Goal: Information Seeking & Learning: Compare options

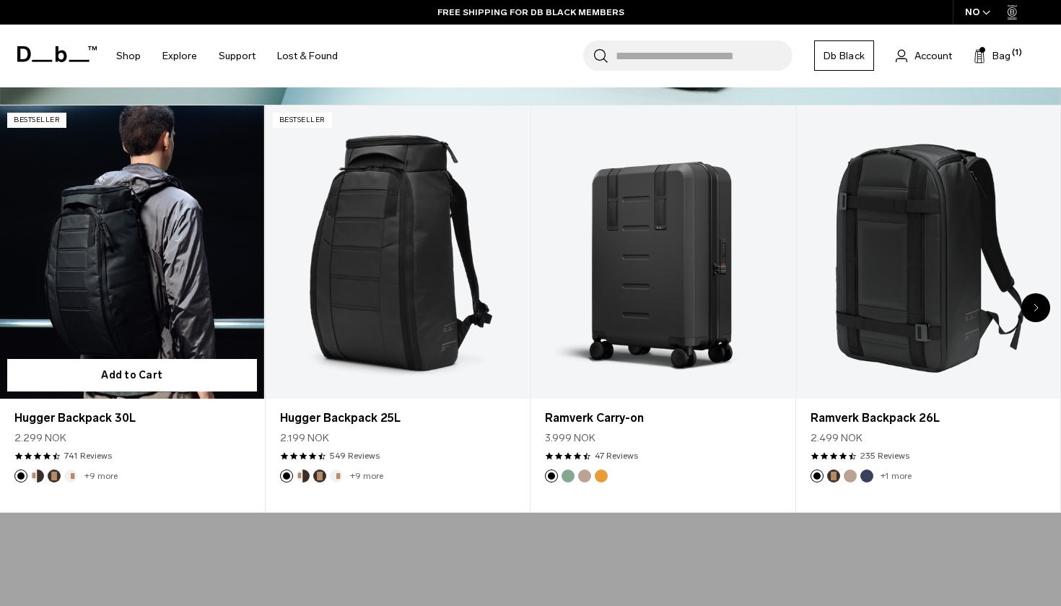
scroll to position [533, 0]
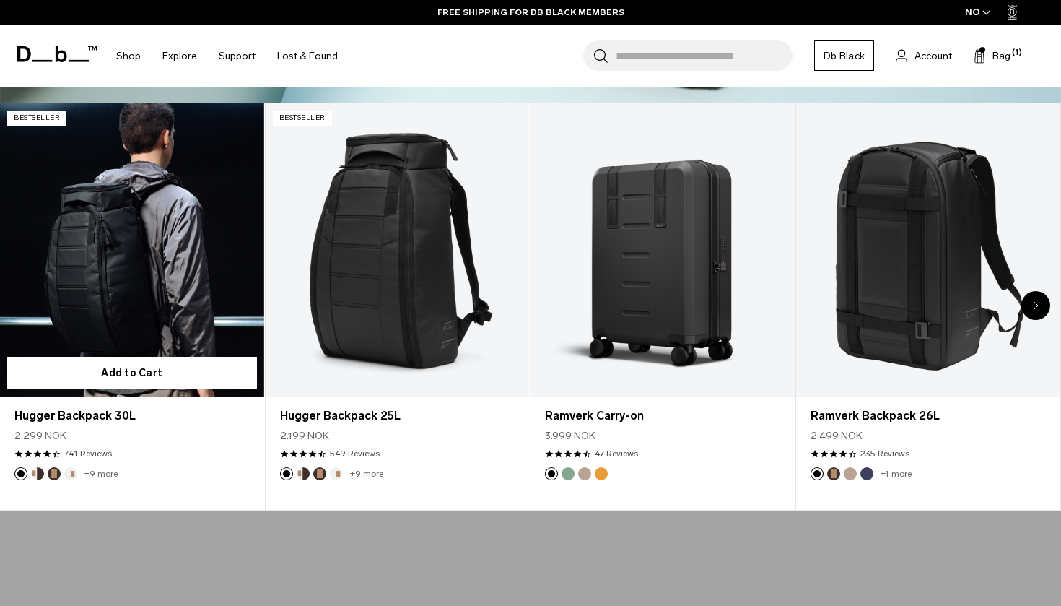
click at [214, 331] on link "Hugger Backpack 30L" at bounding box center [132, 249] width 264 height 293
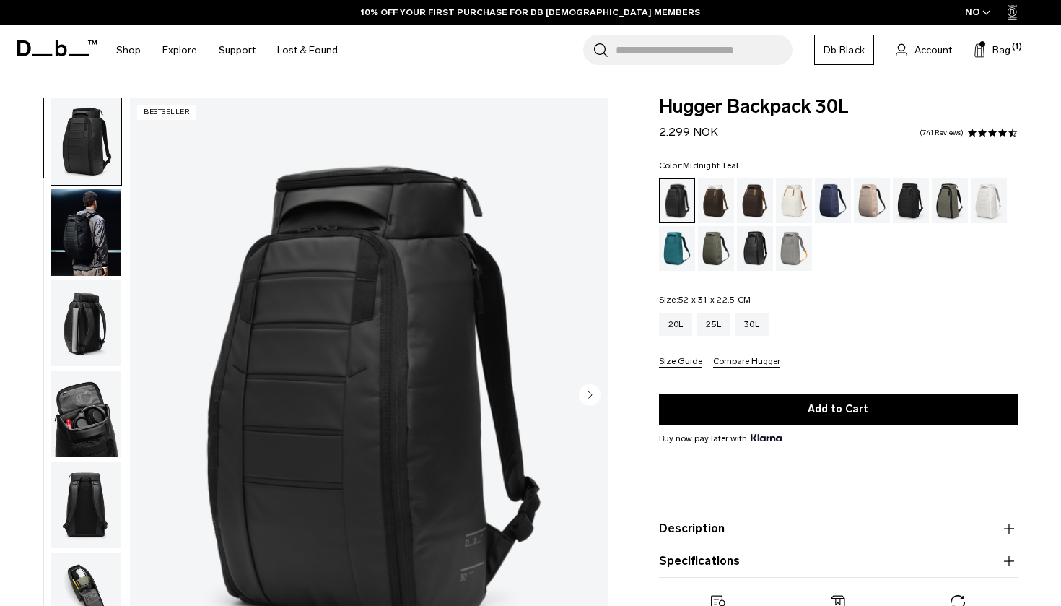
click at [675, 245] on div "Midnight Teal" at bounding box center [677, 248] width 37 height 45
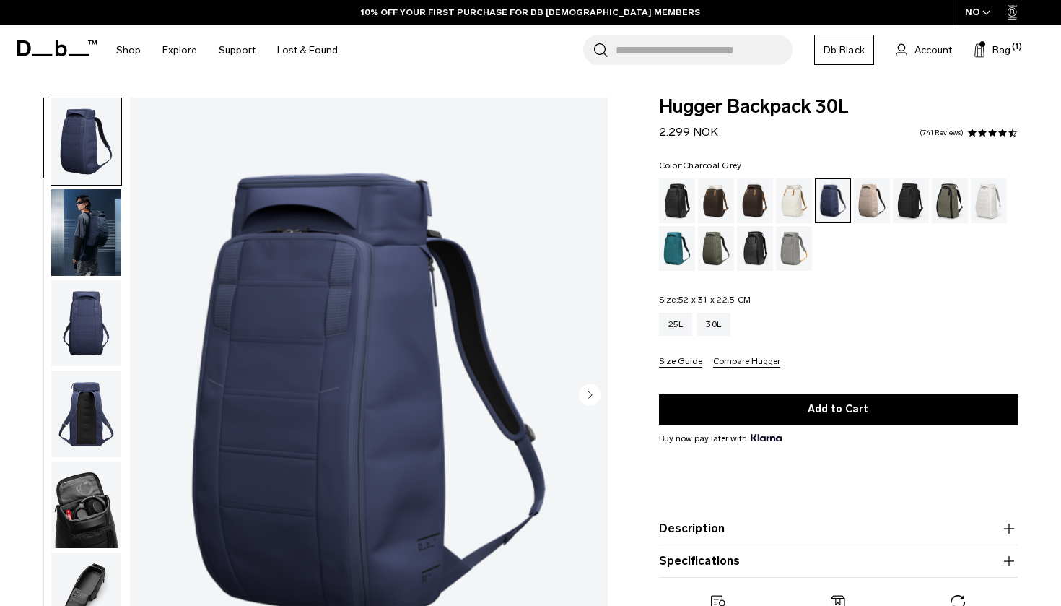
click at [919, 197] on div "Charcoal Grey" at bounding box center [911, 200] width 37 height 45
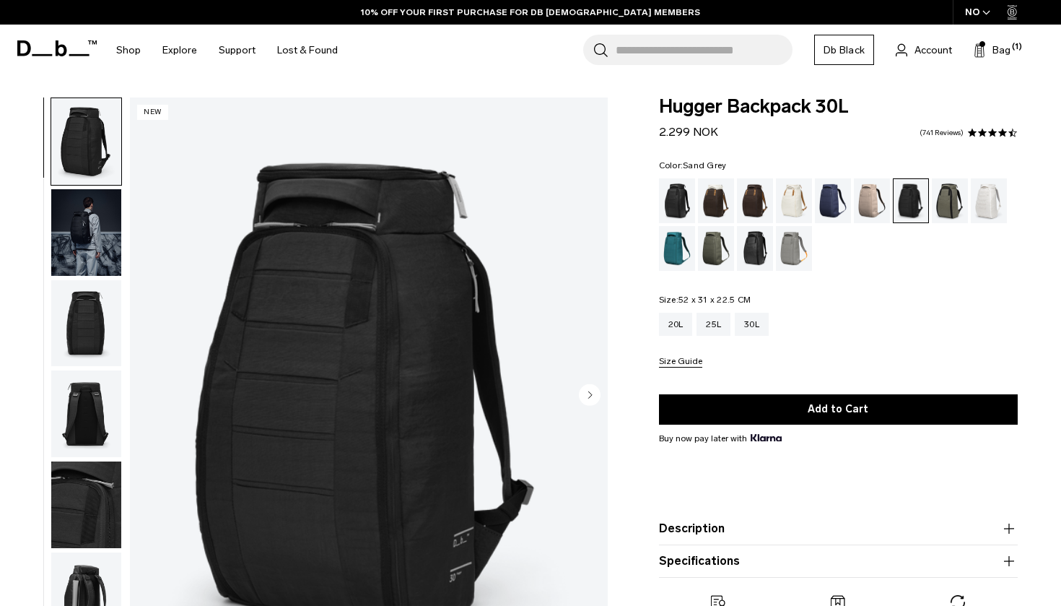
click at [796, 250] on div "Sand Grey" at bounding box center [794, 248] width 37 height 45
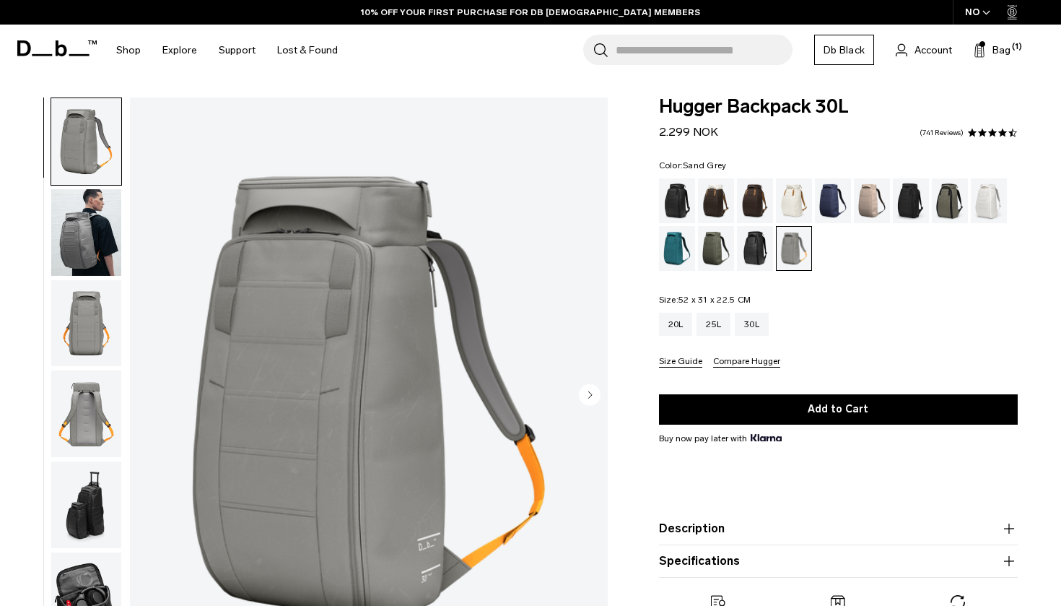
click at [84, 321] on img "button" at bounding box center [86, 323] width 70 height 87
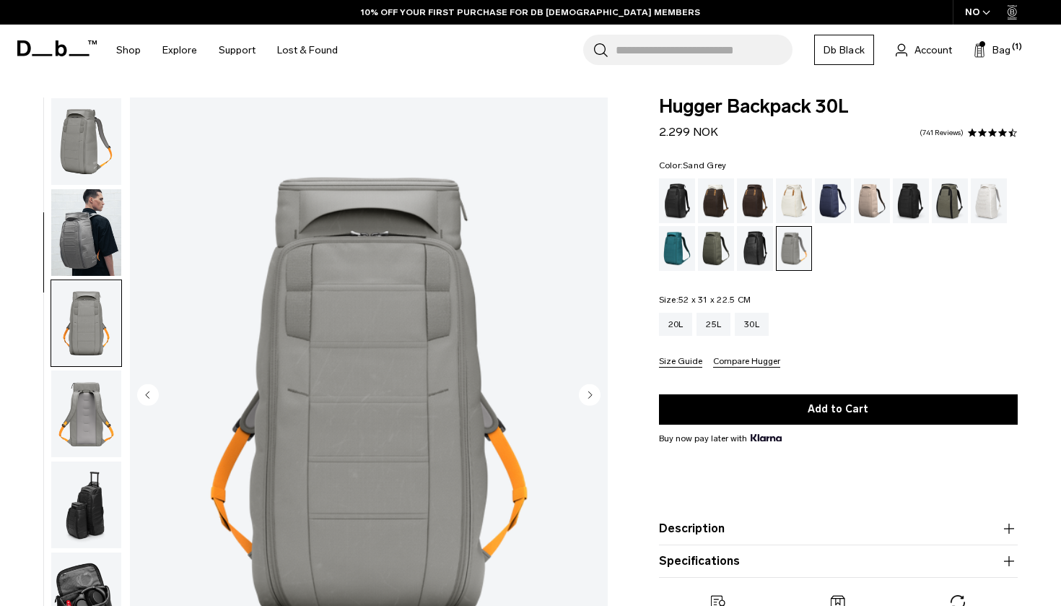
scroll to position [184, 0]
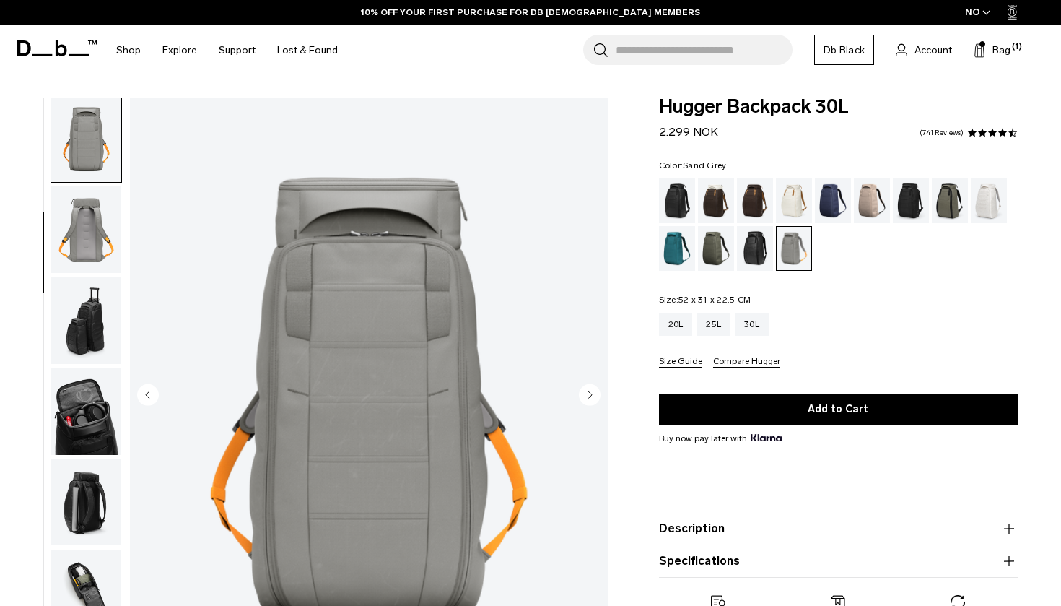
click at [85, 321] on img "button" at bounding box center [86, 320] width 70 height 87
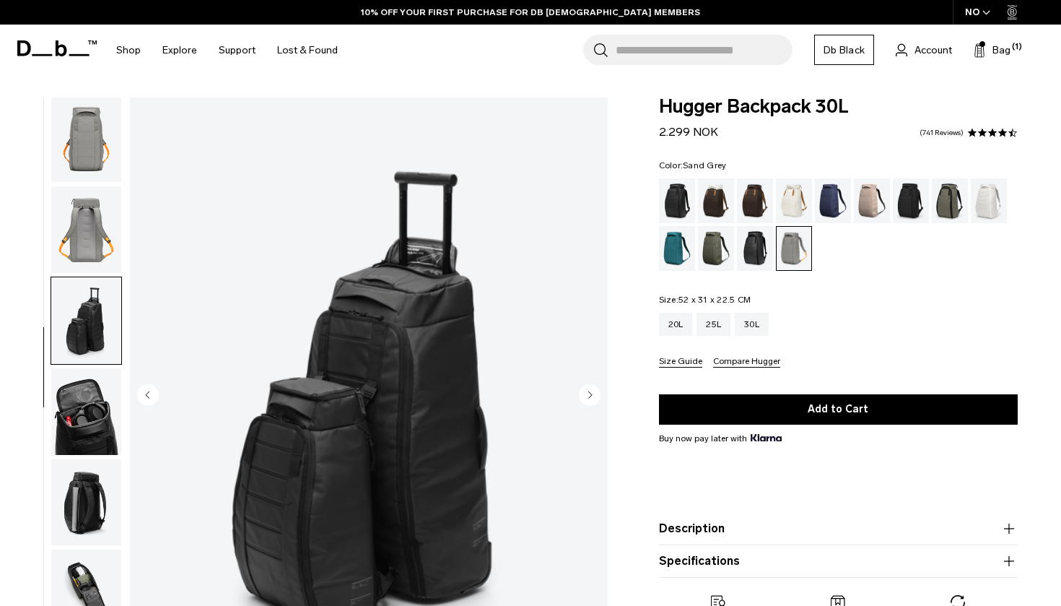
scroll to position [319, 0]
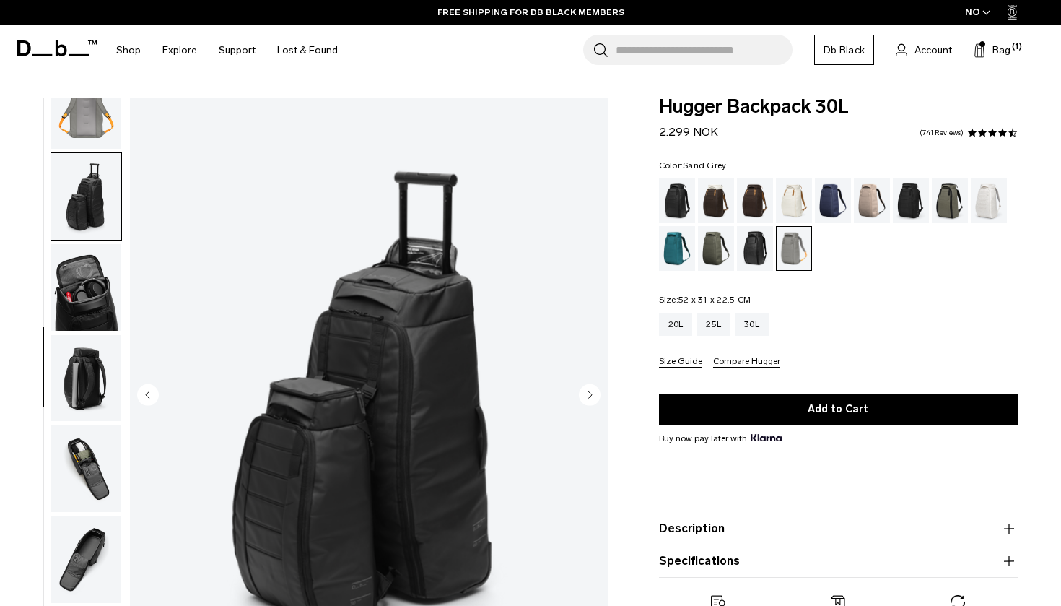
click at [79, 355] on img "button" at bounding box center [86, 378] width 70 height 87
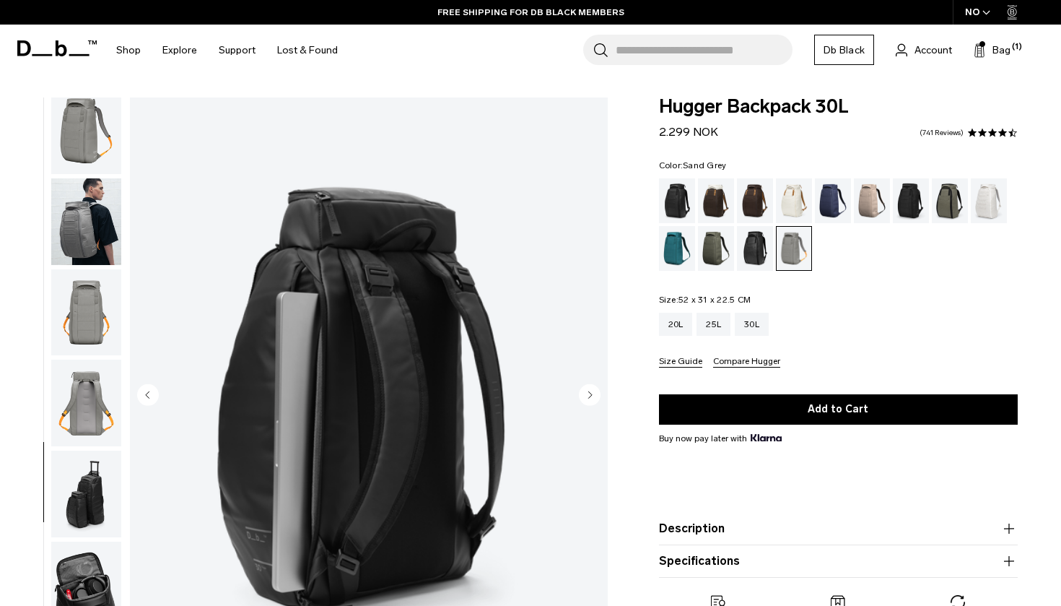
scroll to position [0, 0]
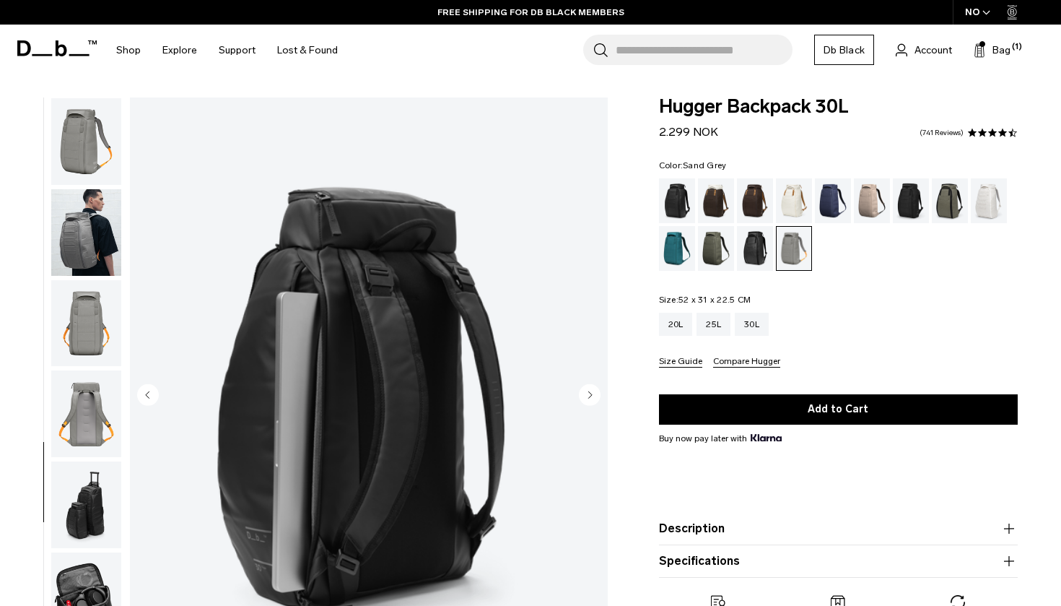
click at [84, 417] on img "button" at bounding box center [86, 413] width 70 height 87
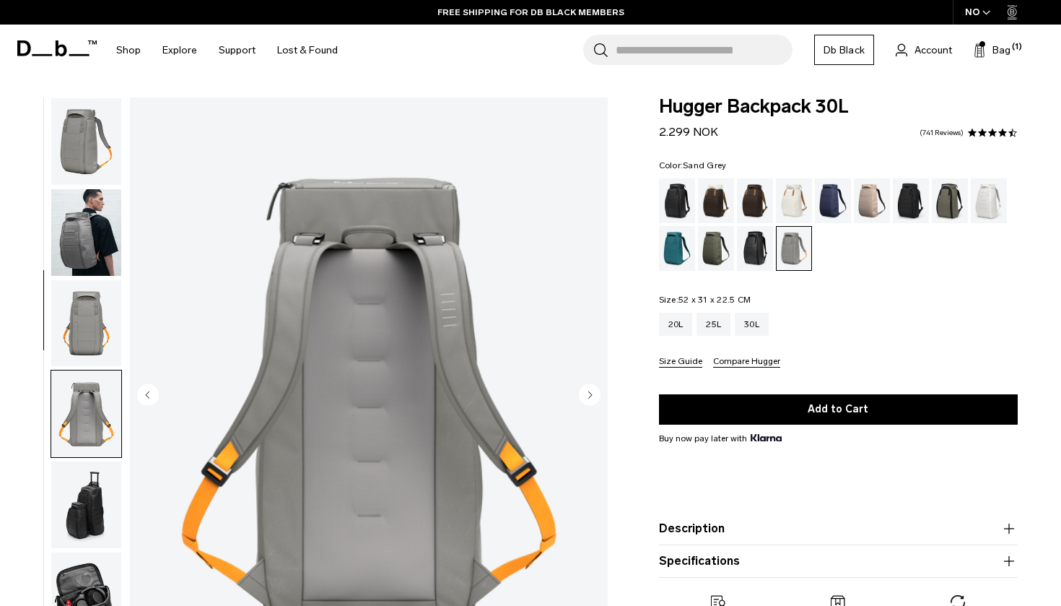
scroll to position [276, 0]
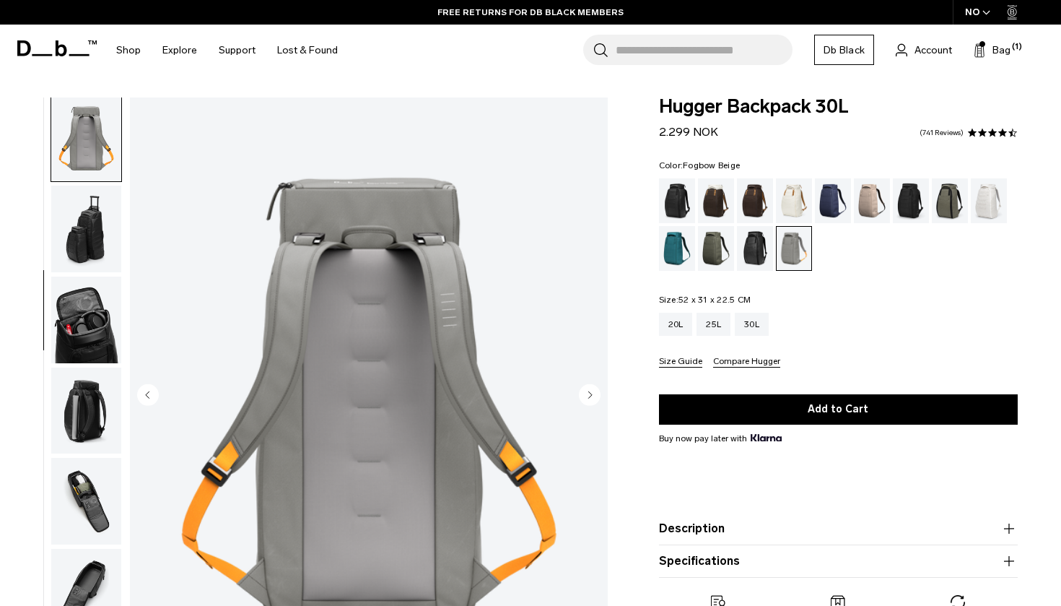
click at [863, 191] on div "Fogbow Beige" at bounding box center [872, 200] width 37 height 45
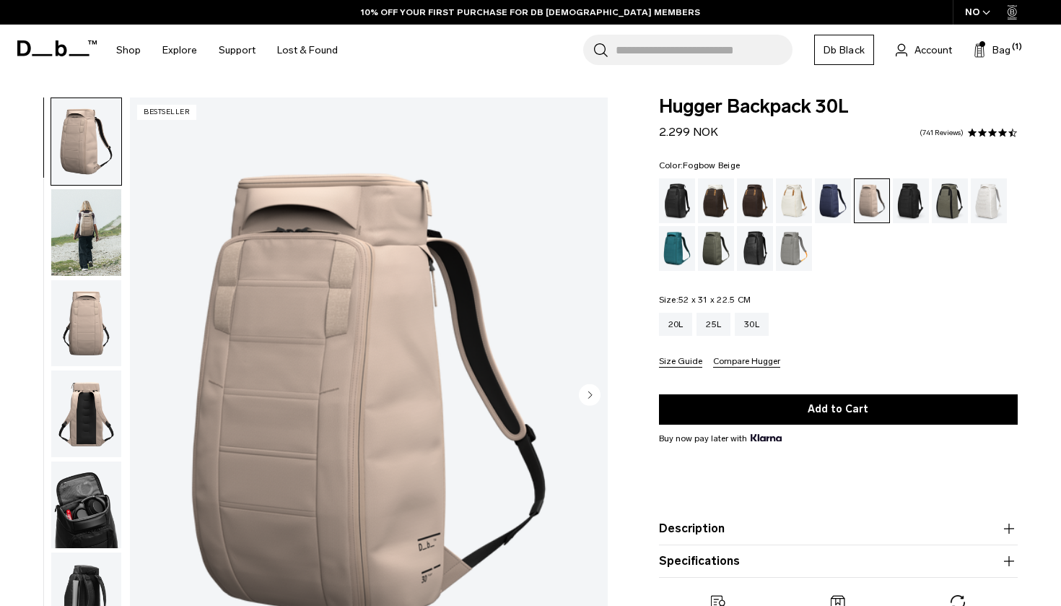
click at [77, 220] on img "button" at bounding box center [86, 232] width 70 height 87
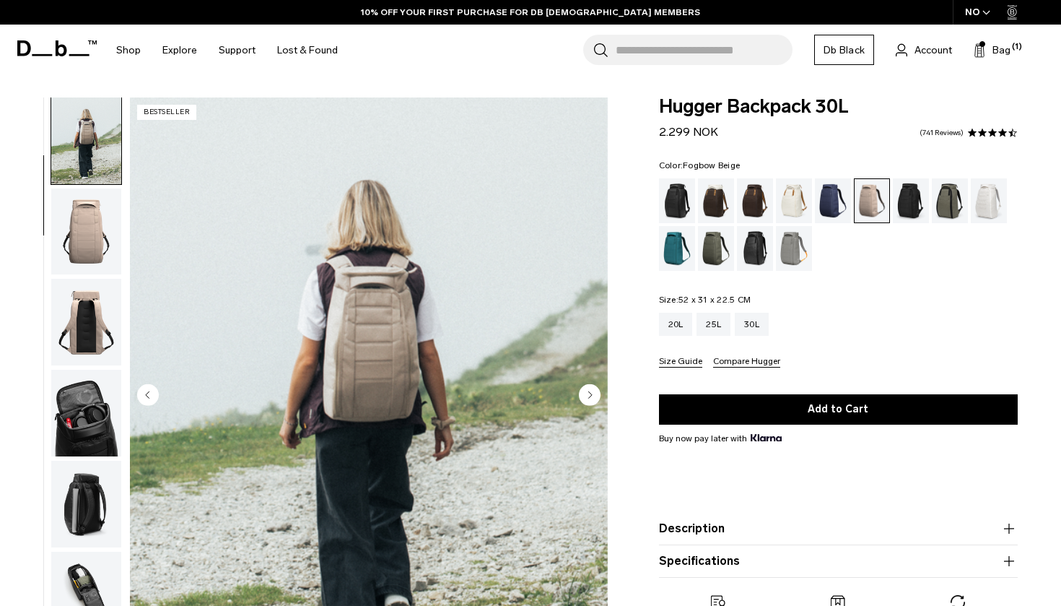
click at [97, 243] on img "button" at bounding box center [86, 231] width 70 height 87
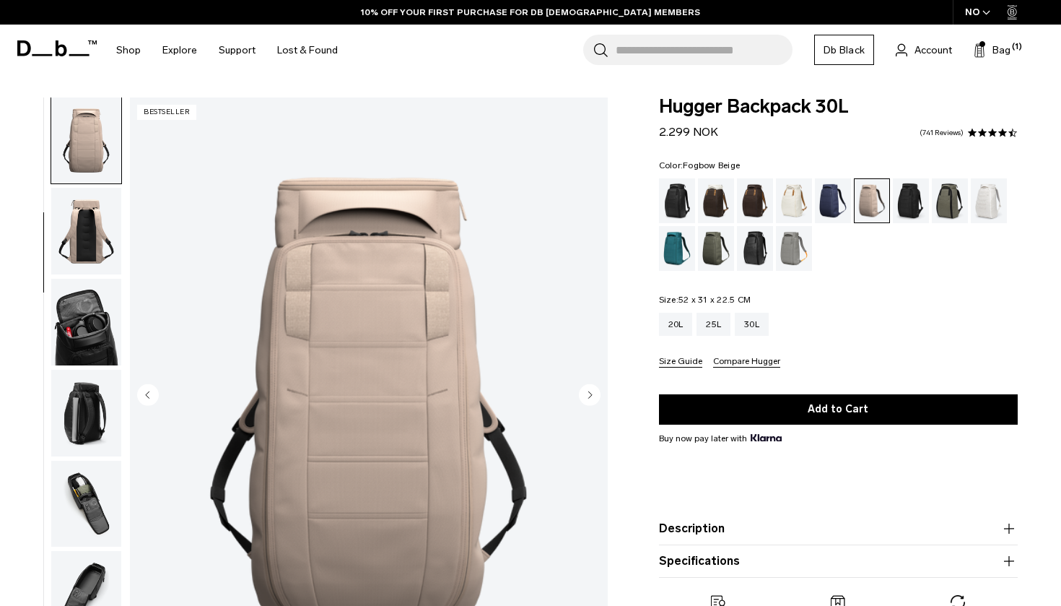
scroll to position [184, 0]
click at [792, 246] on div "Sand Grey" at bounding box center [794, 248] width 37 height 45
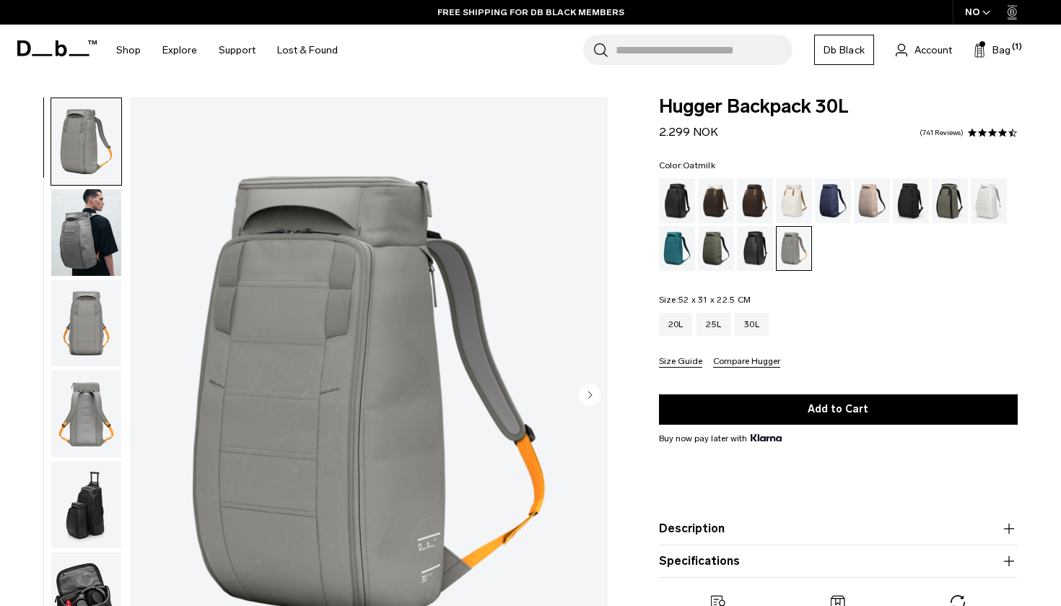
click at [791, 205] on div "Oatmilk" at bounding box center [794, 200] width 37 height 45
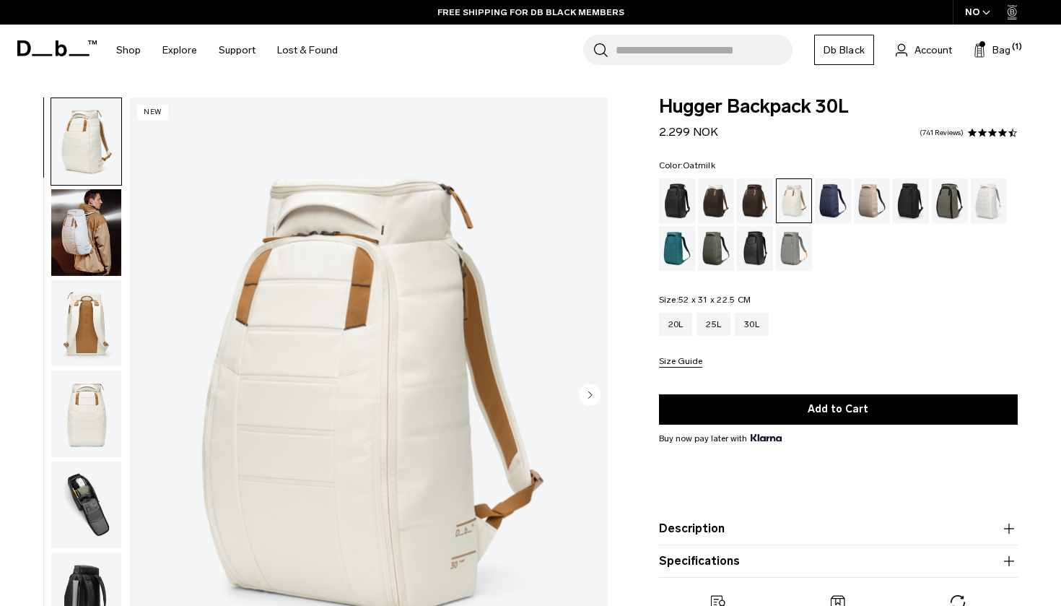
click at [993, 126] on div "Hugger Backpack 30L 2.299 NOK 4.6 star rating 741 Reviews" at bounding box center [838, 118] width 359 height 43
click at [989, 131] on span at bounding box center [993, 133] width 10 height 10
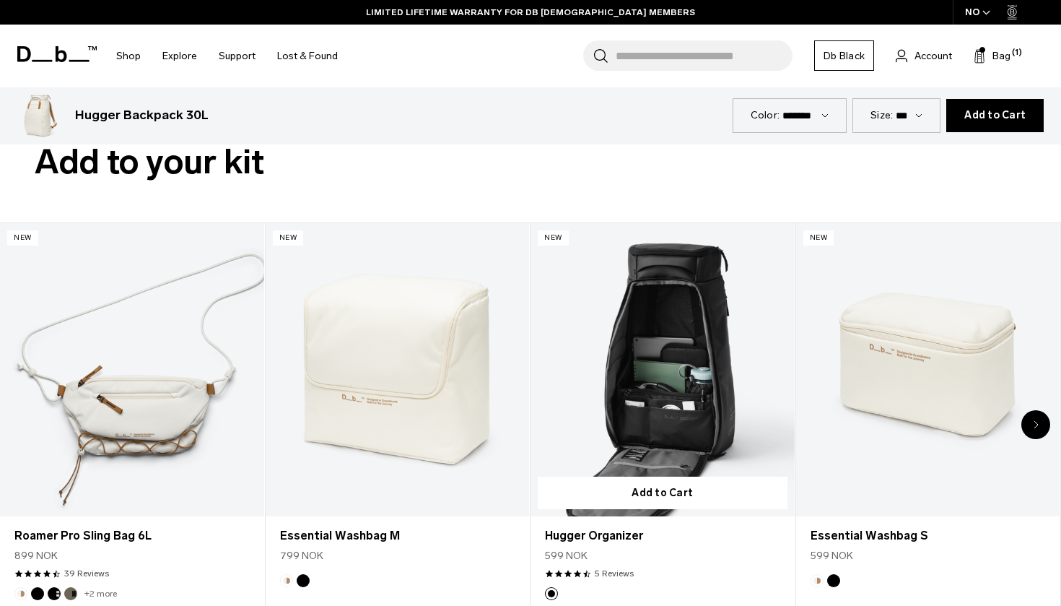
scroll to position [3522, 0]
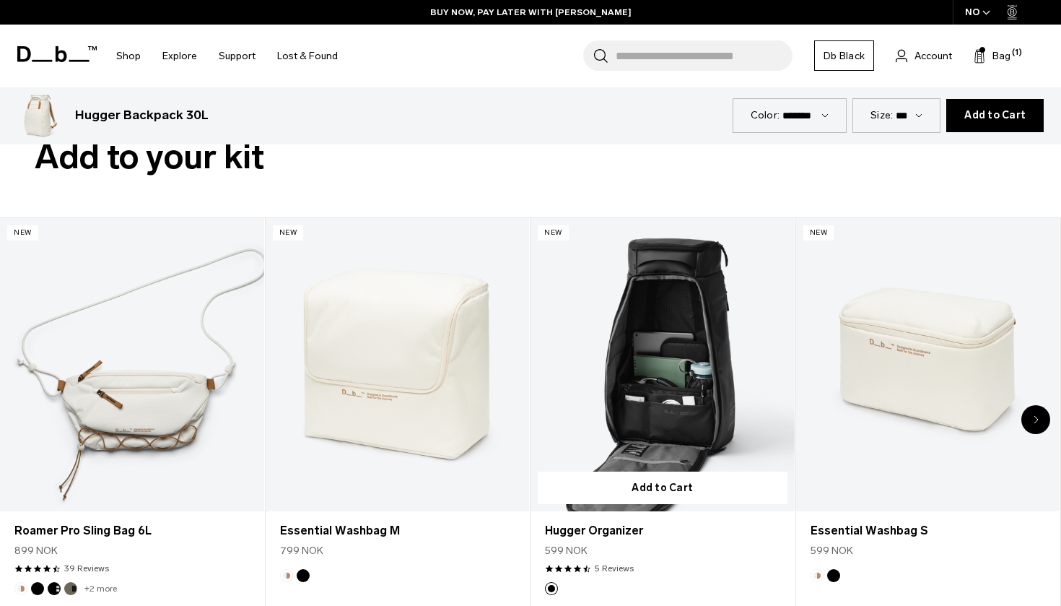
click at [634, 386] on link "Hugger Organizer" at bounding box center [663, 364] width 264 height 293
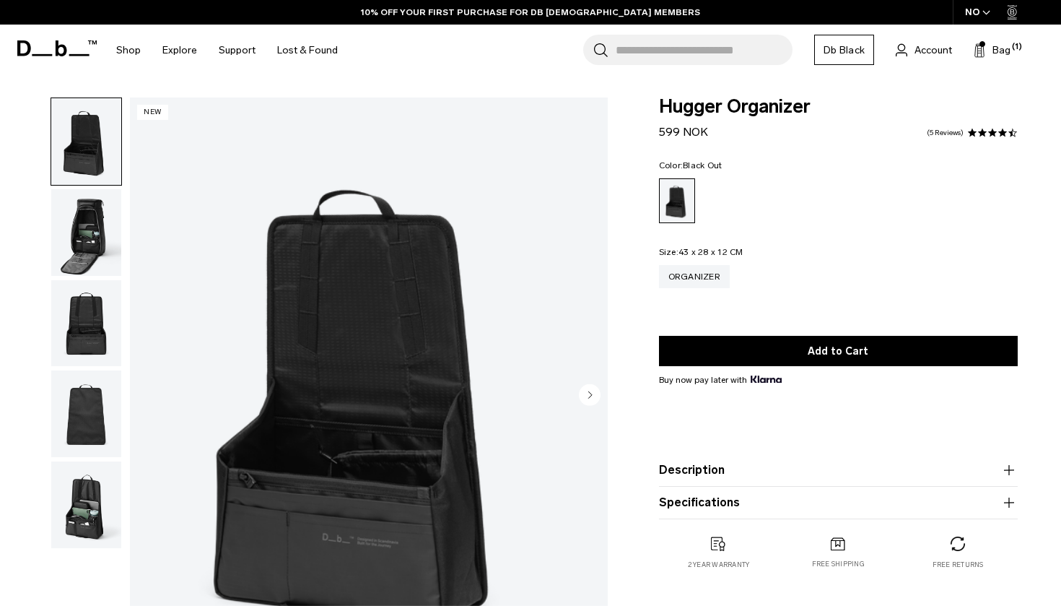
click at [90, 315] on img "button" at bounding box center [86, 323] width 70 height 87
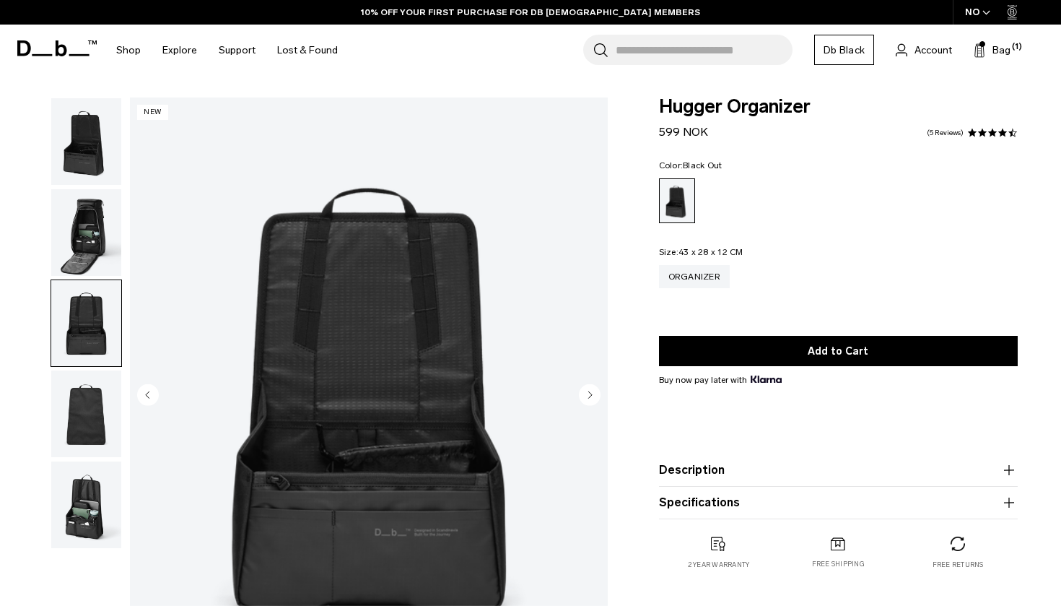
click at [95, 251] on img "button" at bounding box center [86, 232] width 70 height 87
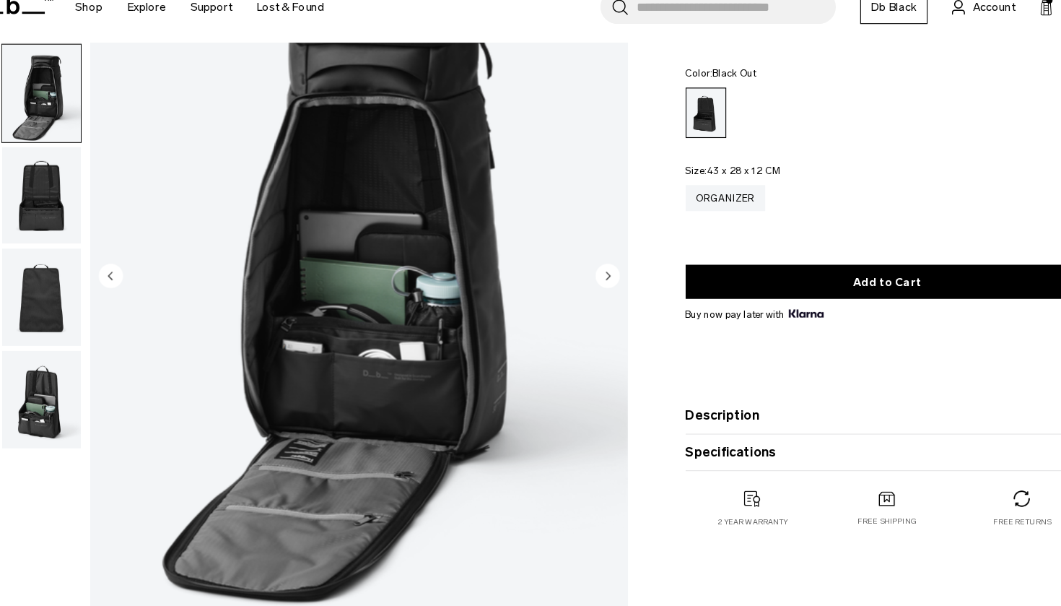
scroll to position [113, 0]
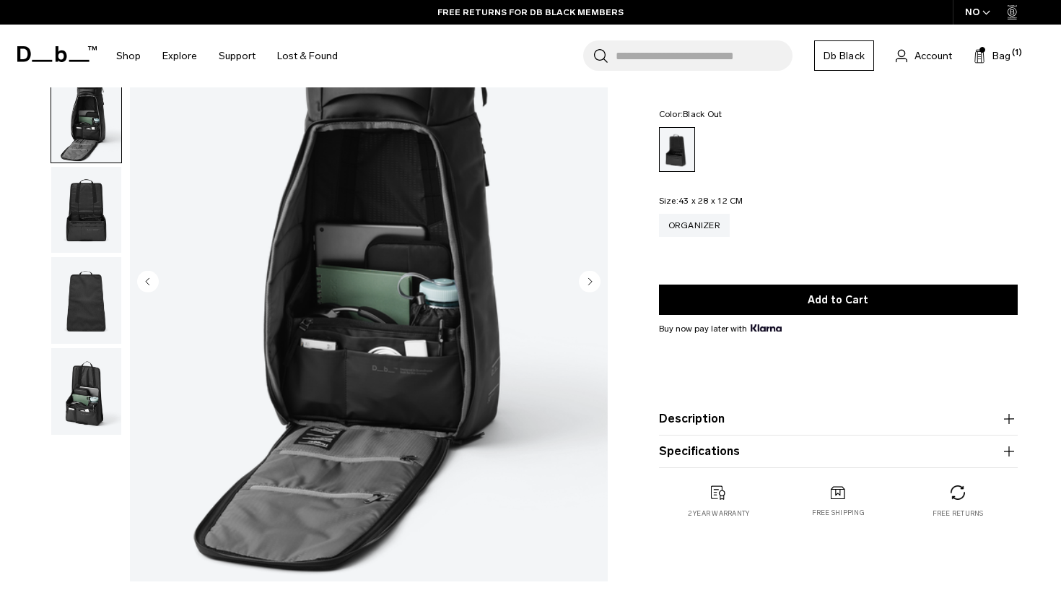
click at [78, 386] on img "button" at bounding box center [86, 391] width 70 height 87
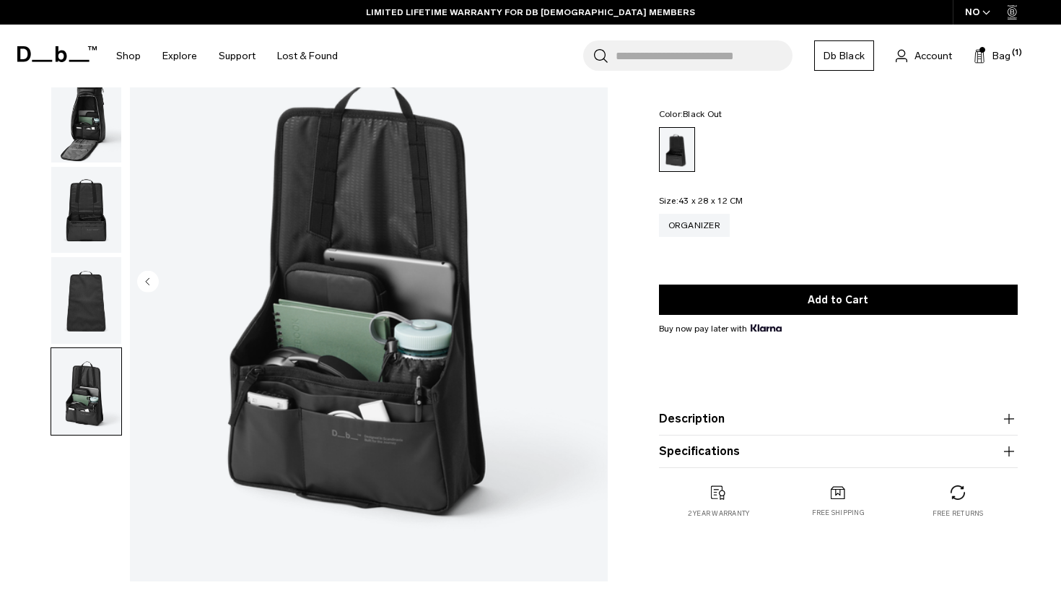
click at [87, 283] on img "button" at bounding box center [86, 300] width 70 height 87
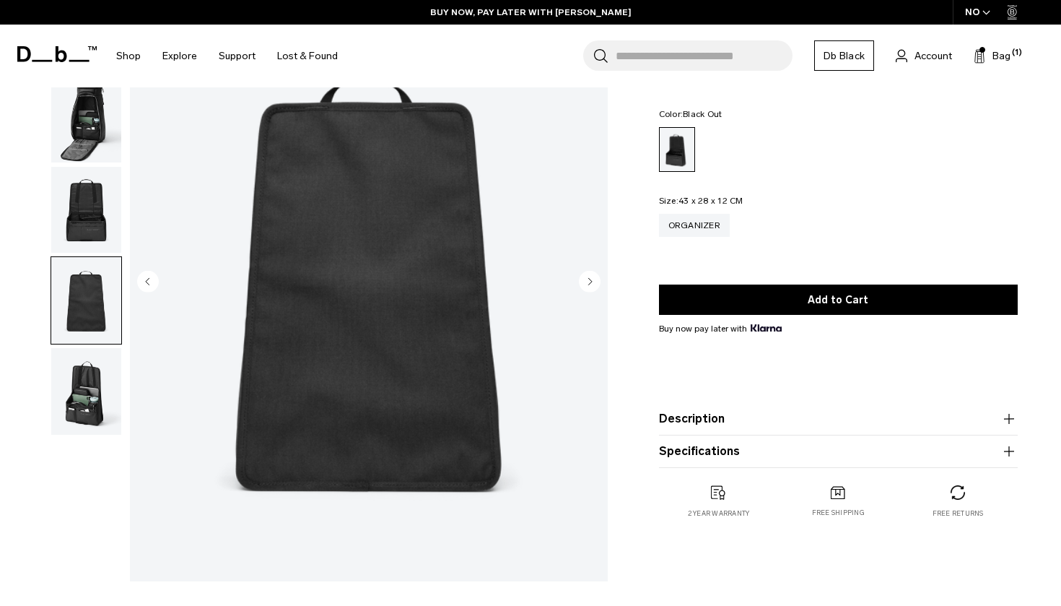
click at [97, 222] on img "button" at bounding box center [86, 210] width 70 height 87
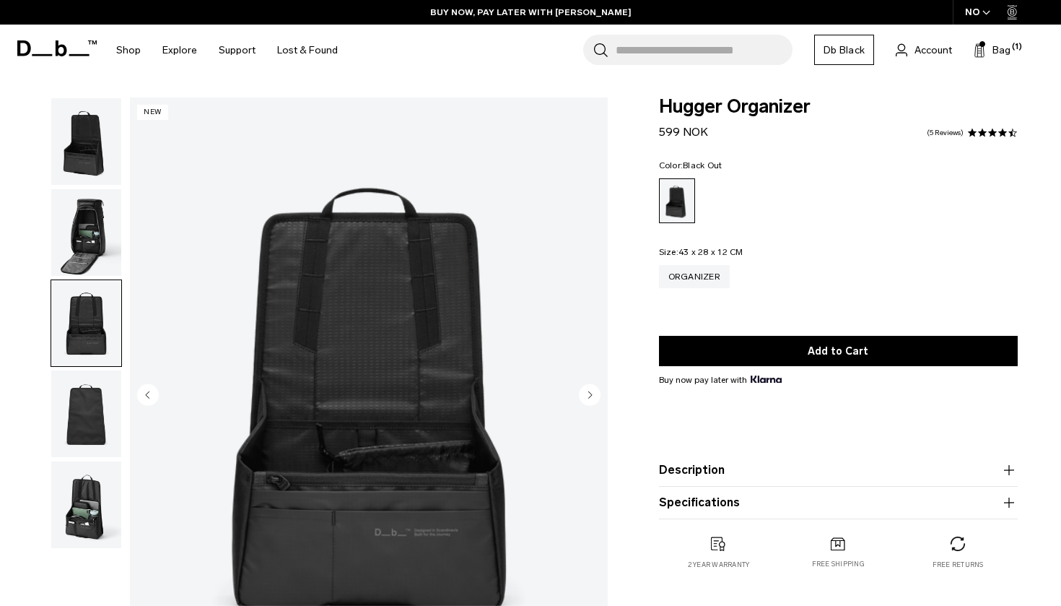
scroll to position [0, 0]
click at [983, 136] on span at bounding box center [983, 133] width 10 height 10
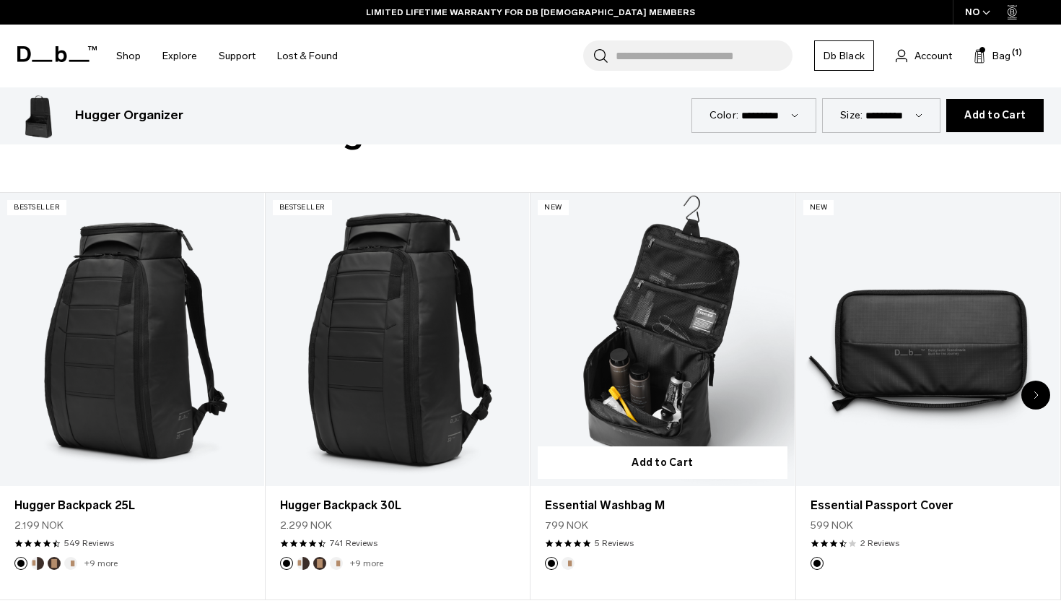
scroll to position [2971, 0]
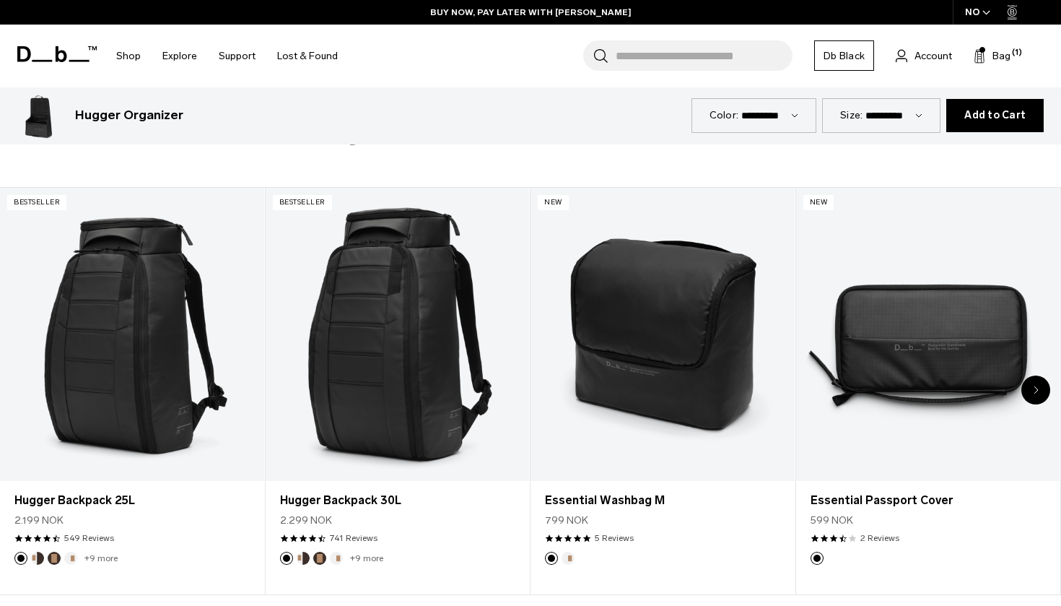
click at [1030, 385] on div "Next slide" at bounding box center [1036, 389] width 29 height 29
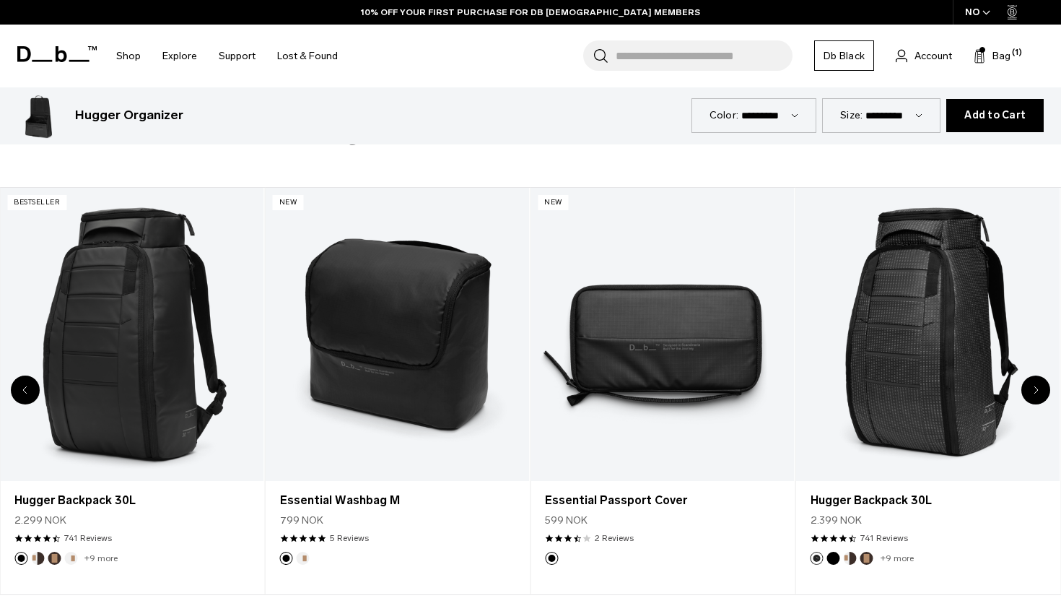
click at [1030, 385] on div "Next slide" at bounding box center [1036, 389] width 29 height 29
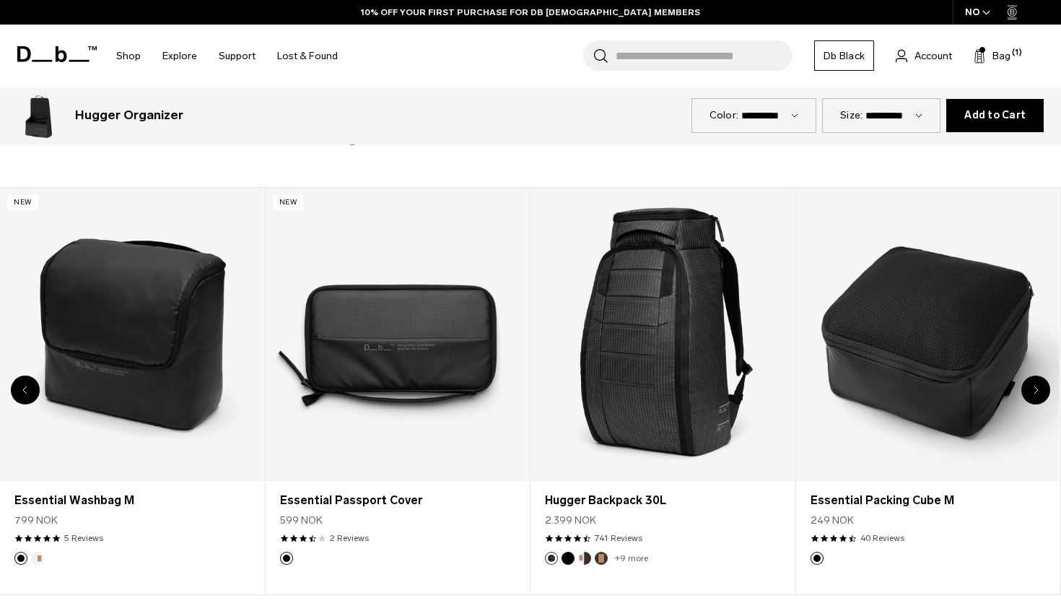
click at [1030, 385] on div "Next slide" at bounding box center [1036, 389] width 29 height 29
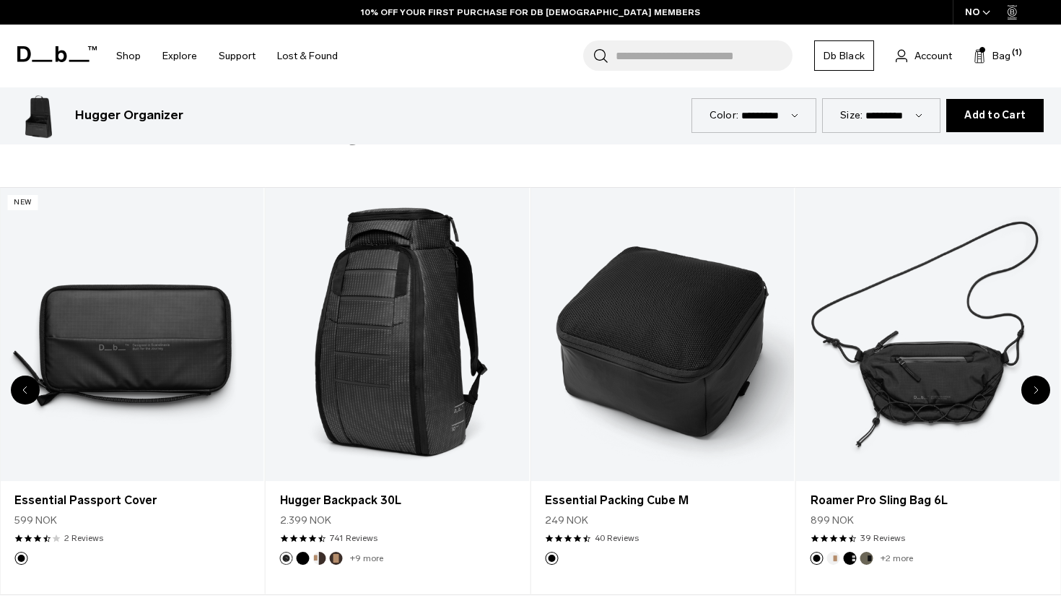
click at [1030, 385] on div "Next slide" at bounding box center [1036, 389] width 29 height 29
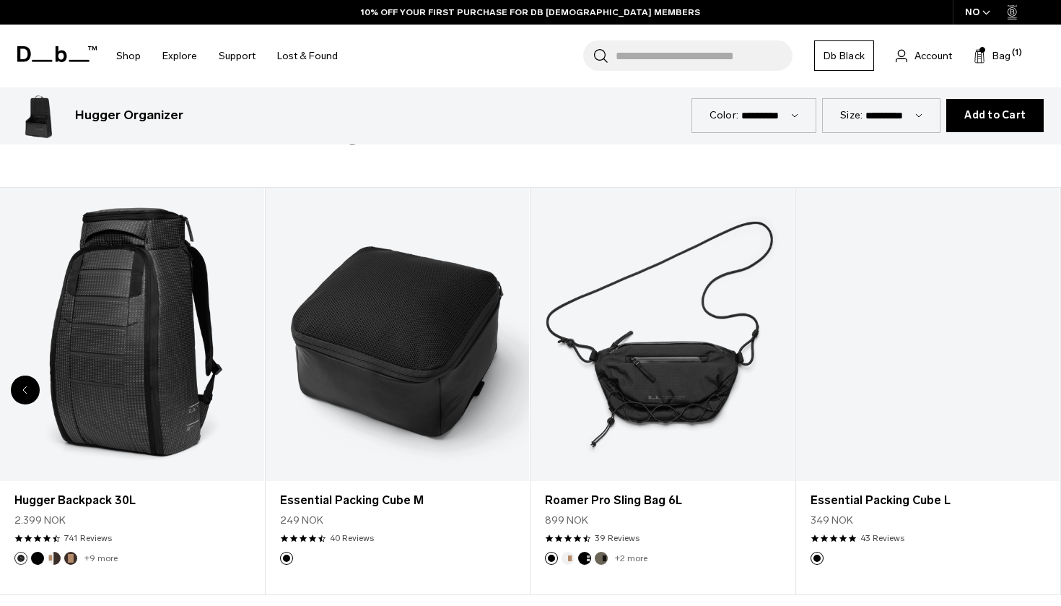
click at [1030, 385] on link "Essential Packing Cube L" at bounding box center [928, 334] width 264 height 293
